Goal: Information Seeking & Learning: Learn about a topic

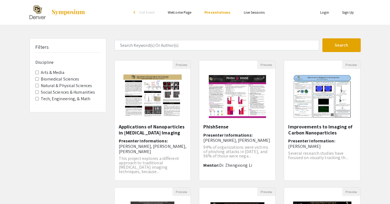
click at [36, 85] on Sciences "Natural & Physical Sciences" at bounding box center [37, 86] width 4 height 4
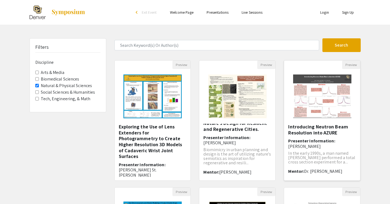
click at [306, 150] on span "In the early 1990s, a man named [PERSON_NAME] performed a total cross section e…" at bounding box center [321, 157] width 67 height 15
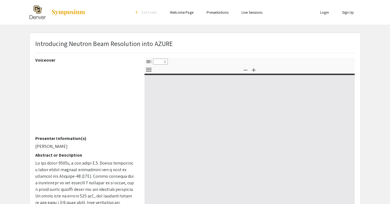
select select "custom"
type input "0"
select select "custom"
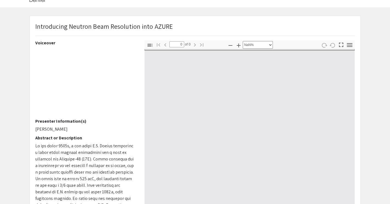
type input "1"
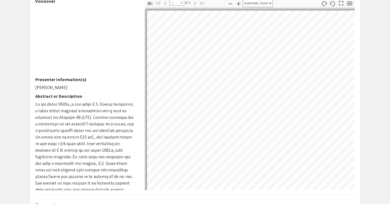
select select "auto"
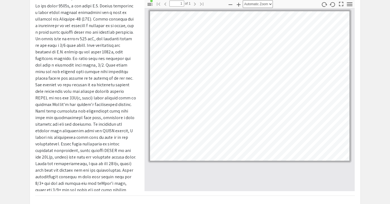
scroll to position [96, 0]
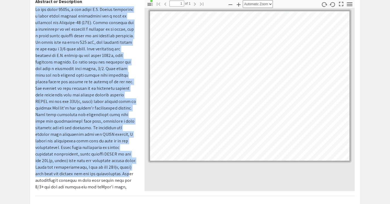
drag, startPoint x: 35, startPoint y: 8, endPoint x: 104, endPoint y: 169, distance: 175.2
click at [104, 169] on span at bounding box center [85, 111] width 101 height 209
